Goal: Transaction & Acquisition: Purchase product/service

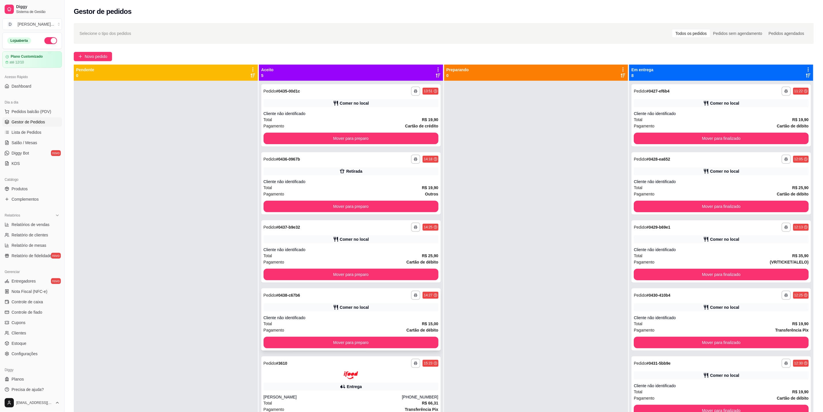
scroll to position [16, 0]
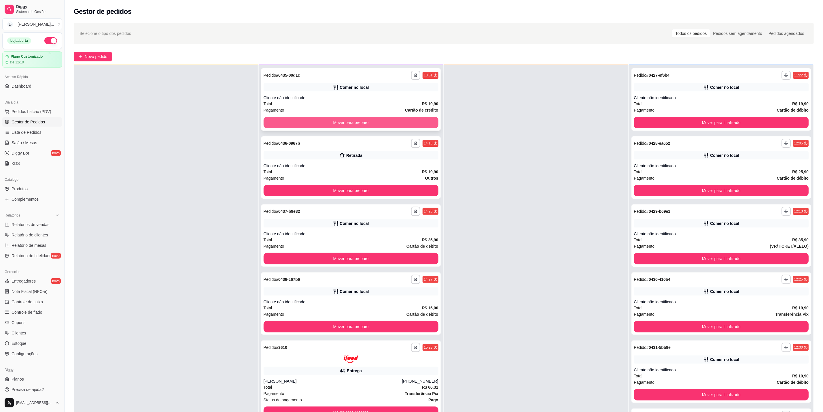
click at [405, 120] on button "Mover para preparo" at bounding box center [351, 123] width 175 height 12
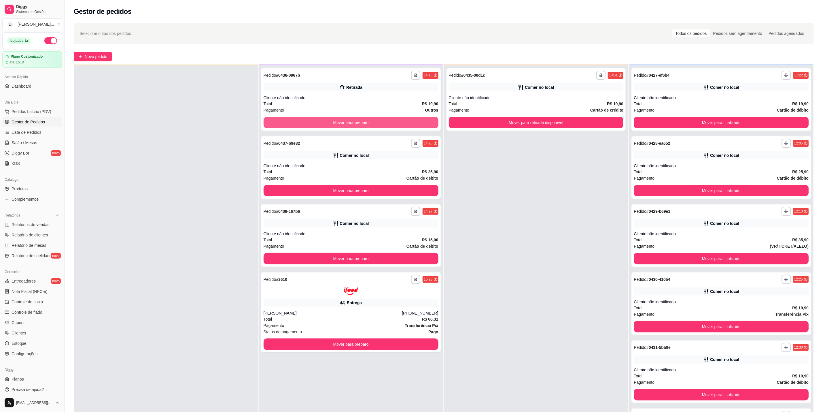
click at [405, 120] on button "Mover para preparo" at bounding box center [351, 123] width 175 height 12
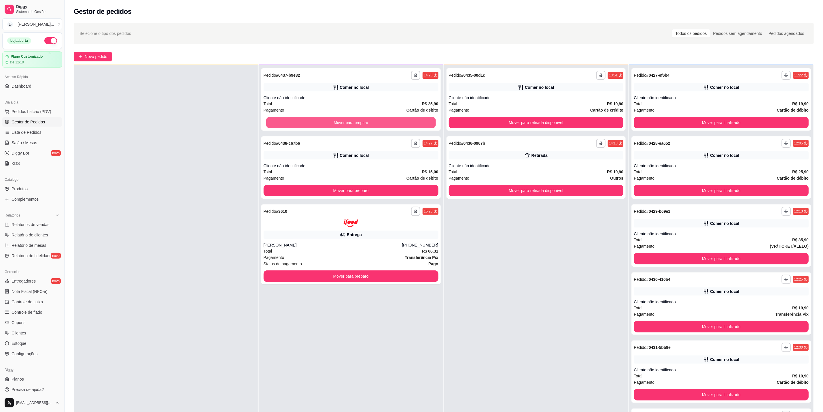
click at [405, 120] on button "Mover para preparo" at bounding box center [351, 122] width 170 height 11
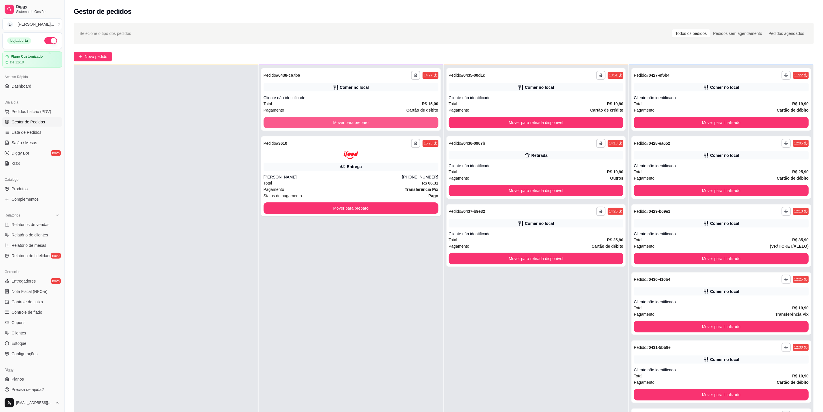
click at [405, 120] on button "Mover para preparo" at bounding box center [351, 123] width 175 height 12
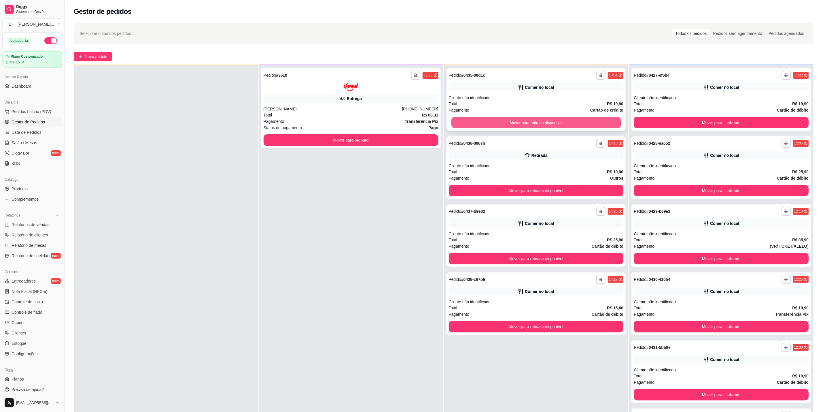
click at [487, 124] on button "Mover para retirada disponível" at bounding box center [536, 122] width 170 height 11
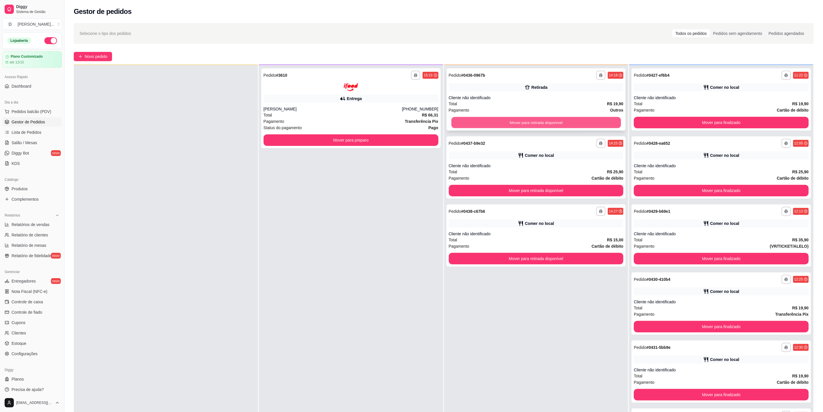
click at [486, 124] on button "Mover para retirada disponível" at bounding box center [536, 122] width 170 height 11
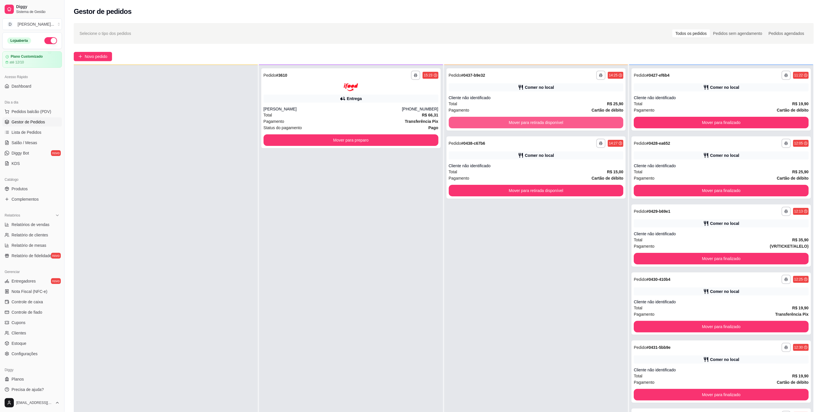
click at [486, 124] on button "Mover para retirada disponível" at bounding box center [536, 123] width 175 height 12
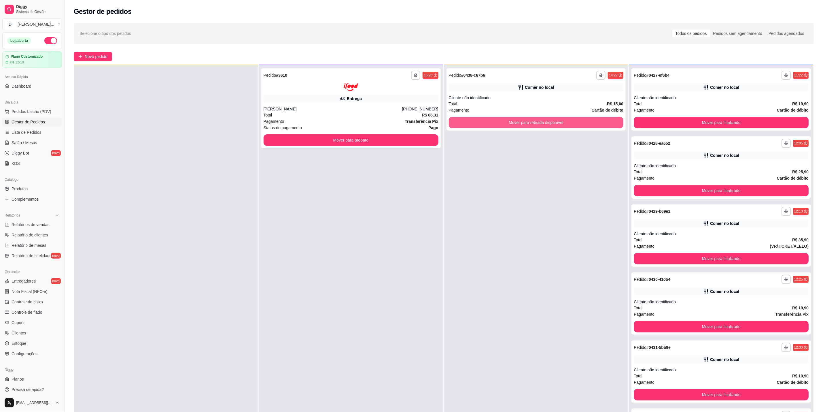
click at [486, 124] on button "Mover para retirada disponível" at bounding box center [536, 123] width 175 height 12
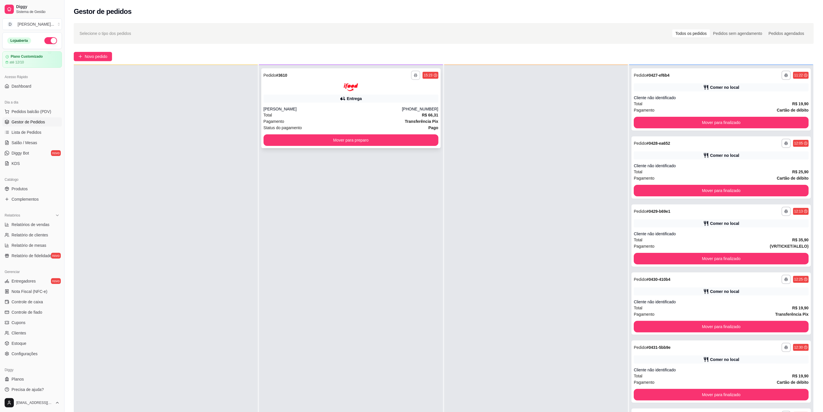
click at [411, 77] on button "button" at bounding box center [415, 75] width 9 height 9
click at [405, 97] on button "IMPRESSORA" at bounding box center [398, 94] width 42 height 9
click at [414, 71] on button "button" at bounding box center [415, 75] width 9 height 9
click at [405, 99] on button "IMPRESSORA" at bounding box center [398, 94] width 42 height 9
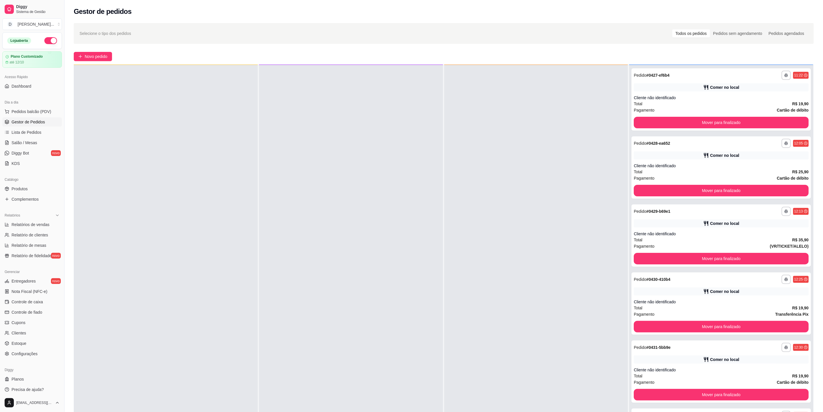
scroll to position [0, 0]
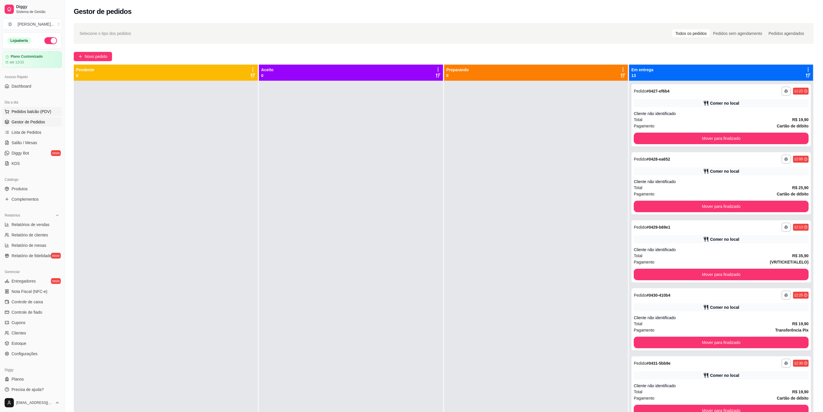
click at [36, 114] on span "Pedidos balcão (PDV)" at bounding box center [32, 112] width 40 height 6
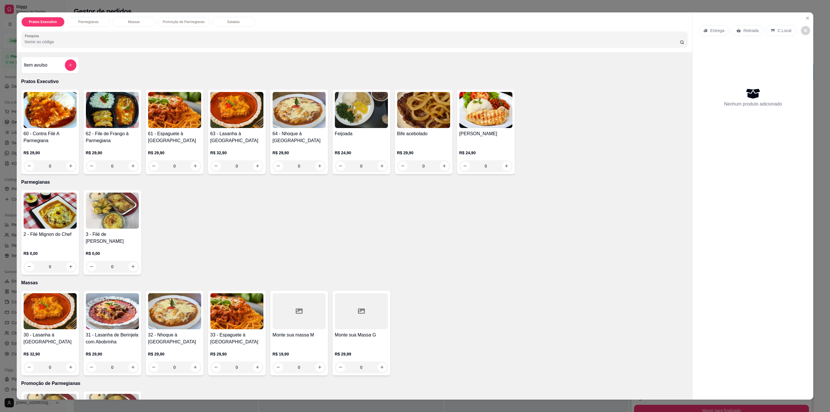
click at [438, 141] on div "Bife acebolado" at bounding box center [423, 137] width 53 height 14
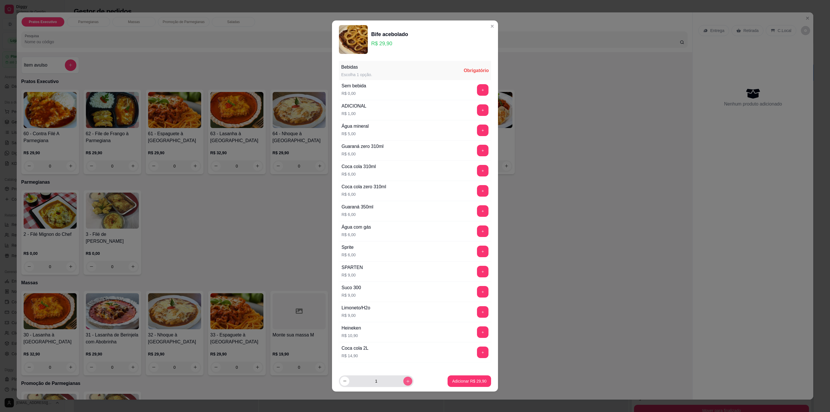
click at [404, 384] on button "increase-product-quantity" at bounding box center [407, 380] width 9 height 9
type input "2"
click at [477, 89] on button "+" at bounding box center [483, 90] width 12 height 12
click at [464, 384] on button "Adicionar R$ 59,80" at bounding box center [469, 380] width 42 height 11
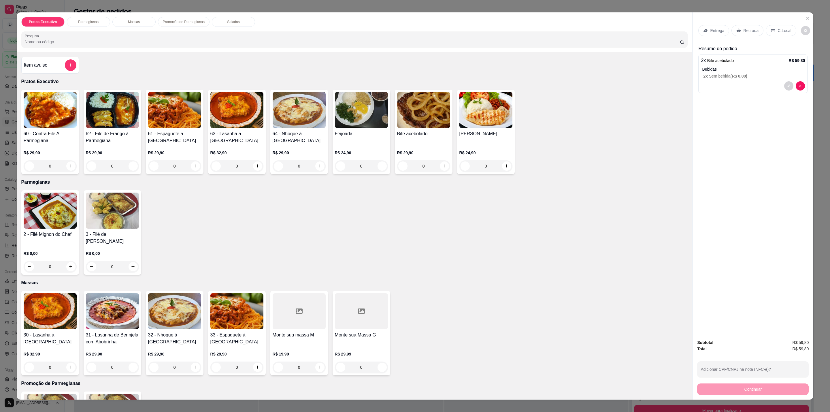
drag, startPoint x: 65, startPoint y: 54, endPoint x: 62, endPoint y: 54, distance: 3.2
click at [62, 54] on div "Item avulso Pratos Executivo 60 - Contra Filé A Parmegiana R$ 29,90 0 62 - File…" at bounding box center [355, 225] width 676 height 347
click at [59, 65] on div "Item avulso" at bounding box center [50, 65] width 52 height 12
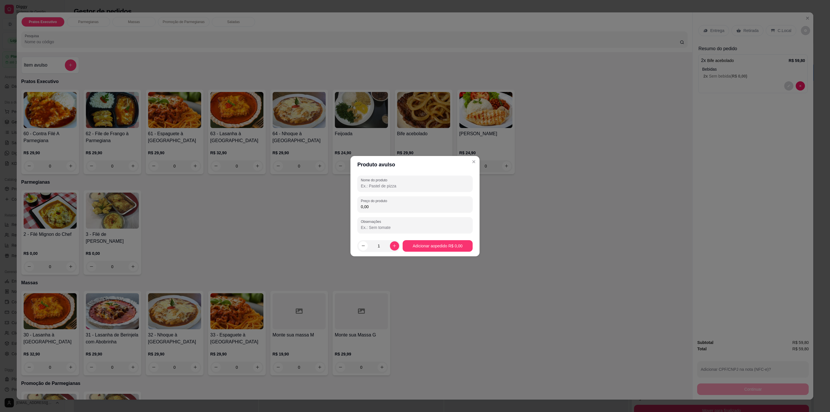
click at [405, 182] on div at bounding box center [415, 184] width 108 height 12
type input "Coca cola"
click at [413, 207] on input "0,00" at bounding box center [415, 207] width 108 height 6
type input "12,00"
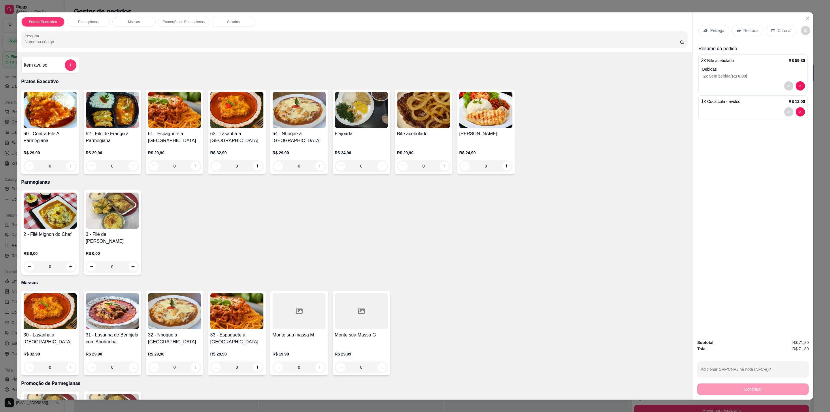
drag, startPoint x: 778, startPoint y: 26, endPoint x: 777, endPoint y: 29, distance: 3.2
click at [777, 28] on div "C.Local" at bounding box center [781, 30] width 30 height 11
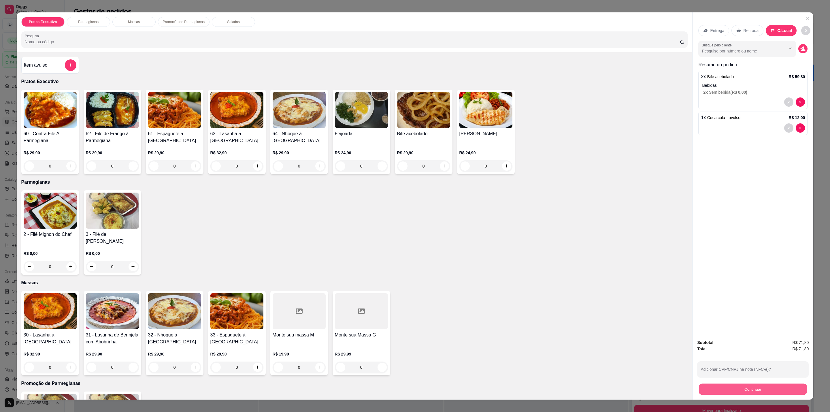
click at [774, 389] on button "Continuar" at bounding box center [753, 388] width 108 height 11
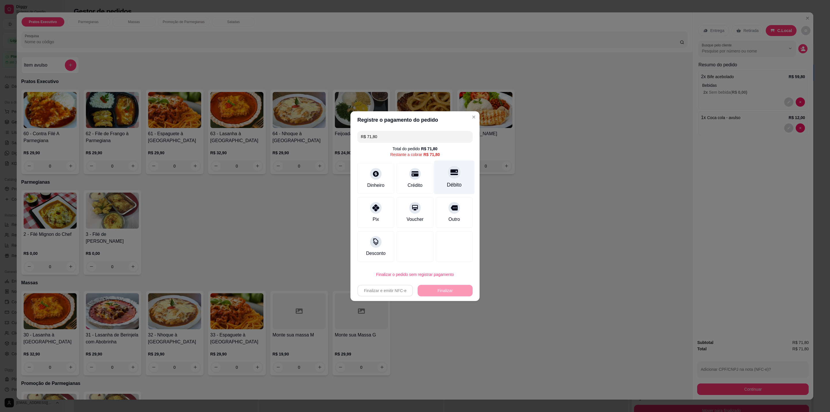
click at [453, 174] on div at bounding box center [454, 172] width 13 height 13
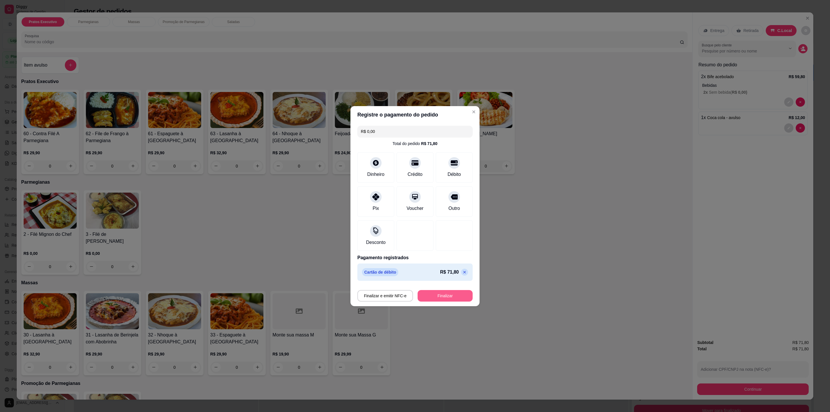
click at [441, 299] on button "Finalizar" at bounding box center [444, 296] width 55 height 12
type input "-R$ 71,80"
